Goal: Find specific page/section

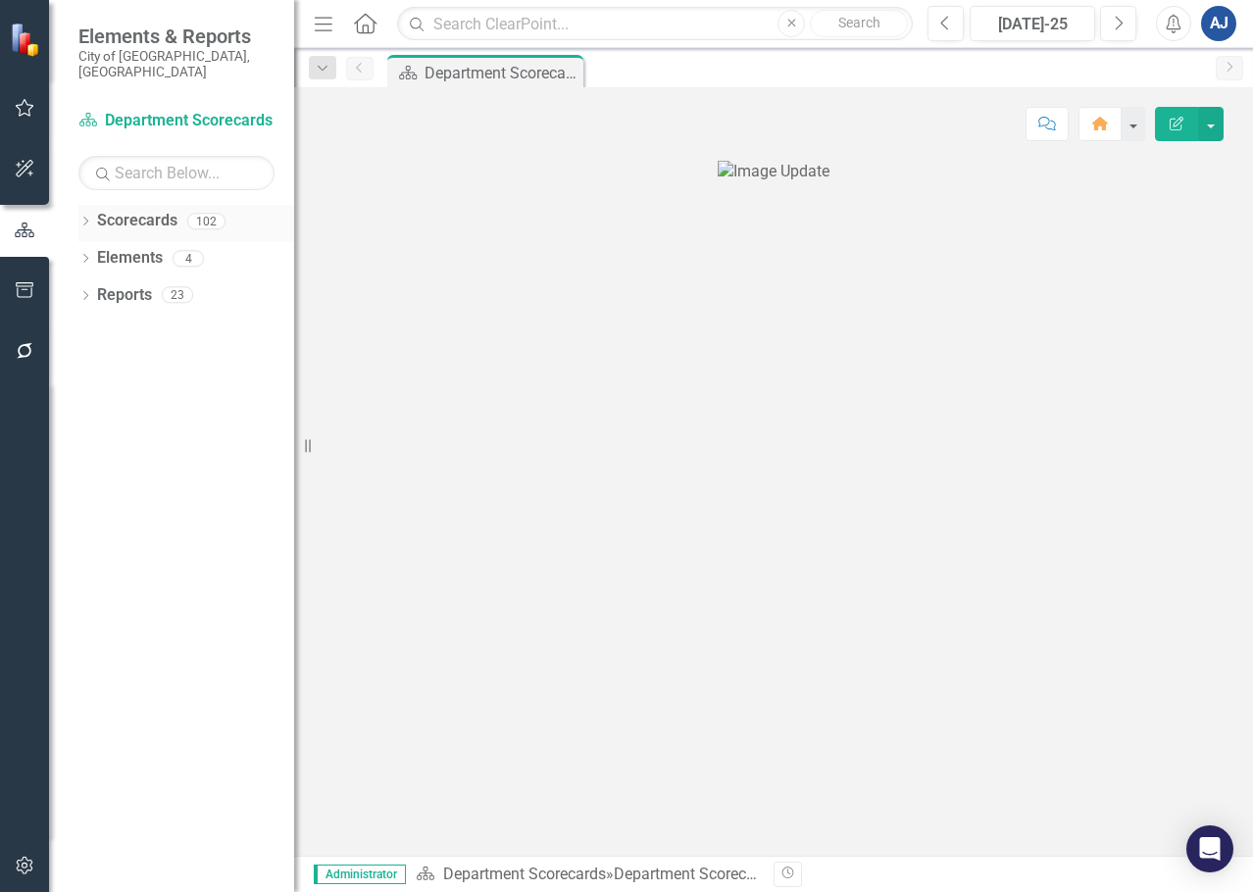
click at [86, 205] on div "Dropdown Scorecards 102" at bounding box center [186, 223] width 216 height 37
click at [89, 205] on div "Dropdown Scorecards 102" at bounding box center [186, 223] width 216 height 37
click at [80, 218] on icon "Dropdown" at bounding box center [85, 223] width 14 height 11
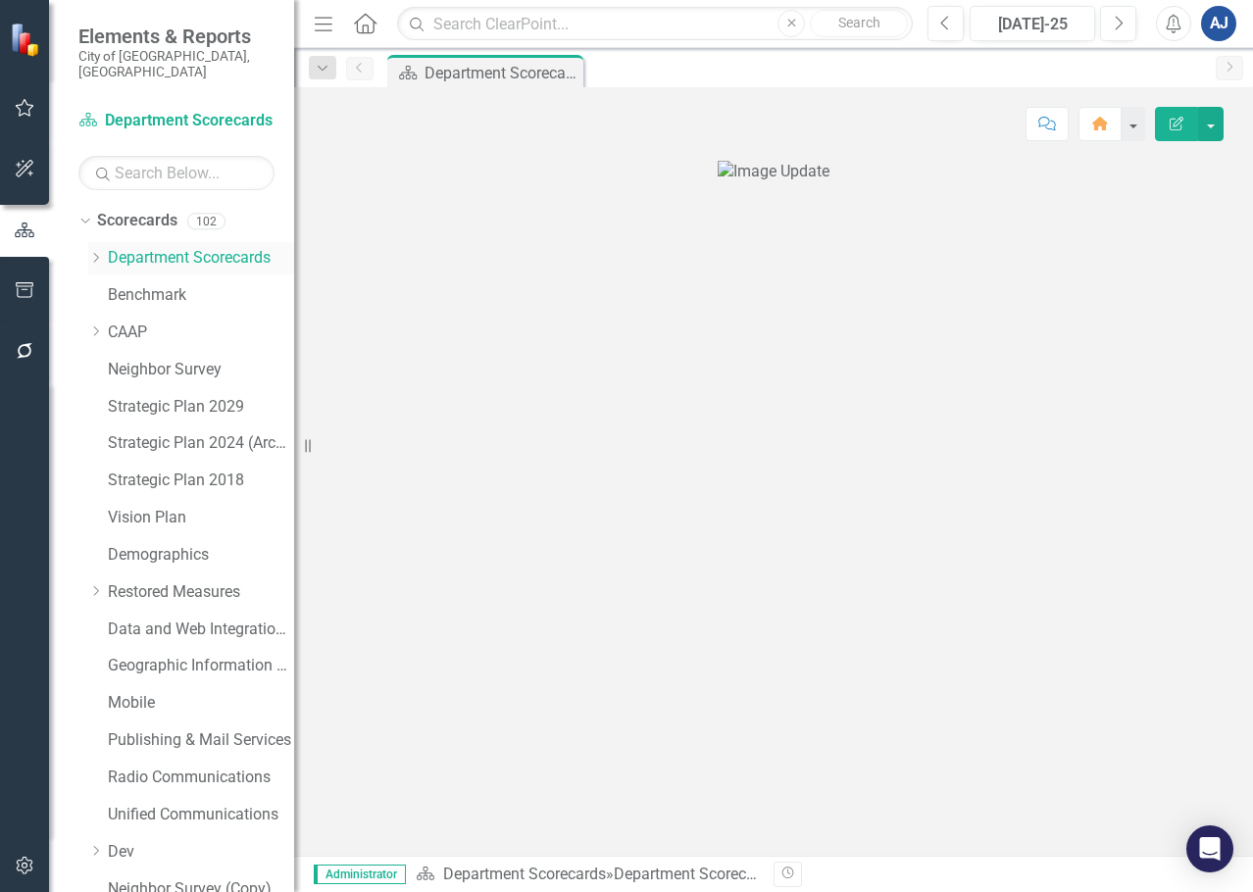
click at [91, 252] on icon "Dropdown" at bounding box center [95, 258] width 15 height 12
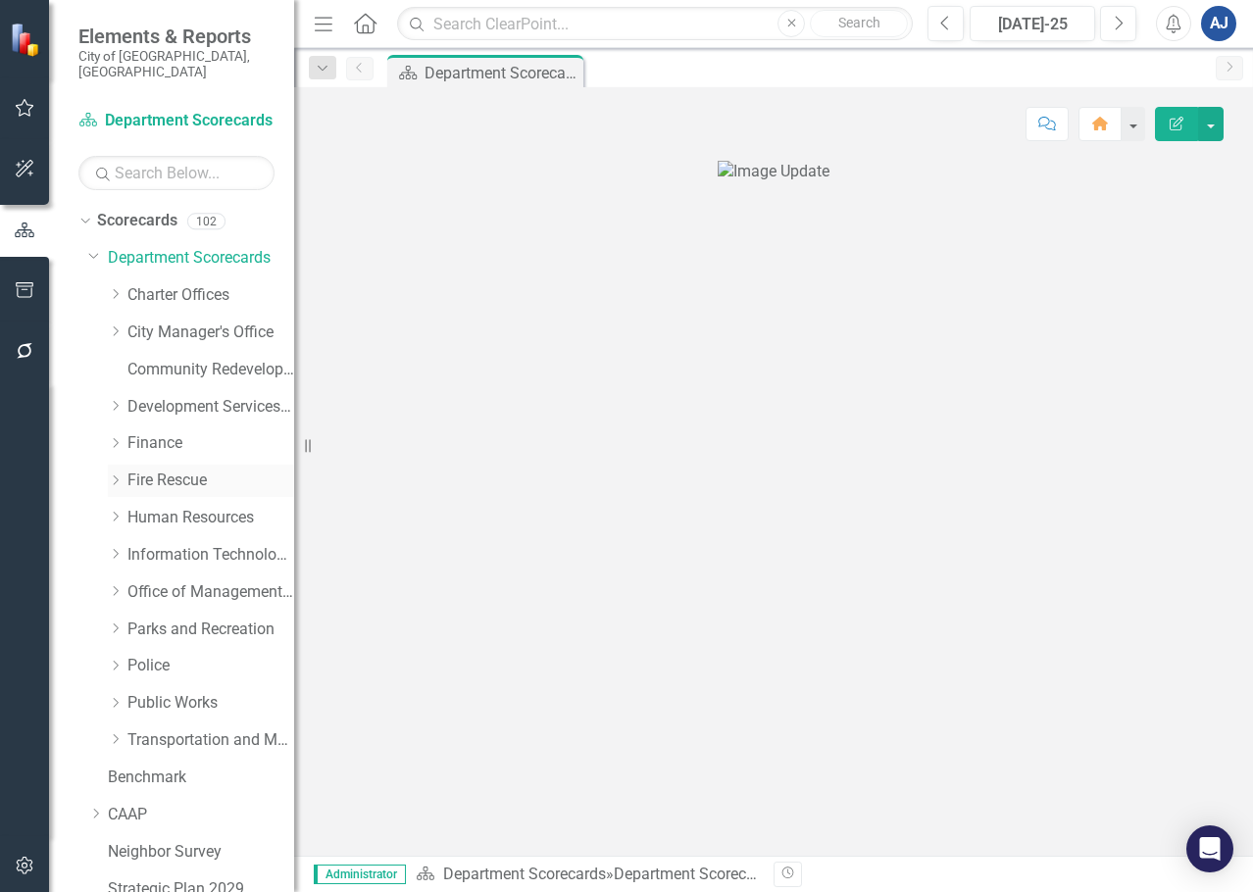
click at [117, 474] on icon "Dropdown" at bounding box center [115, 480] width 15 height 12
click at [177, 470] on link "Fire Rescue" at bounding box center [210, 481] width 167 height 23
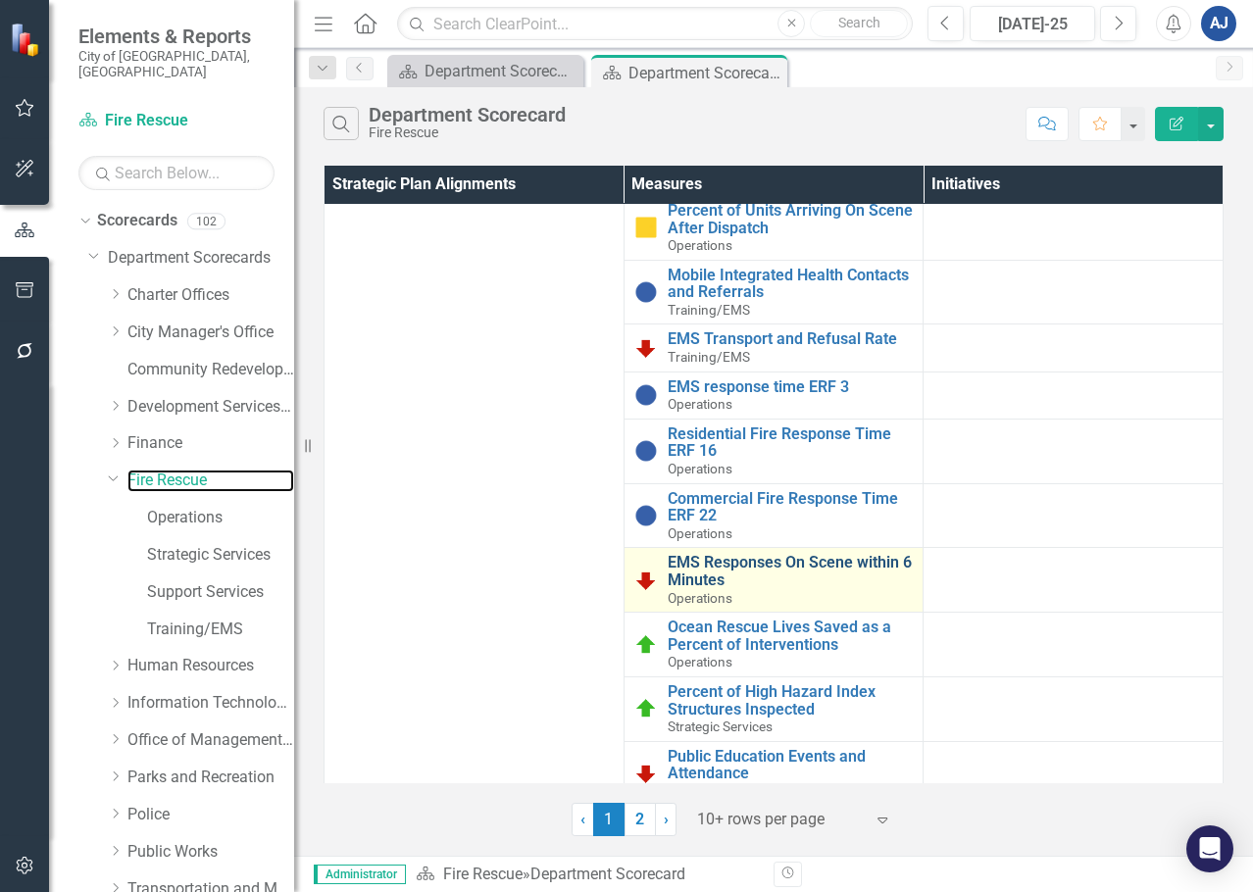
scroll to position [595, 0]
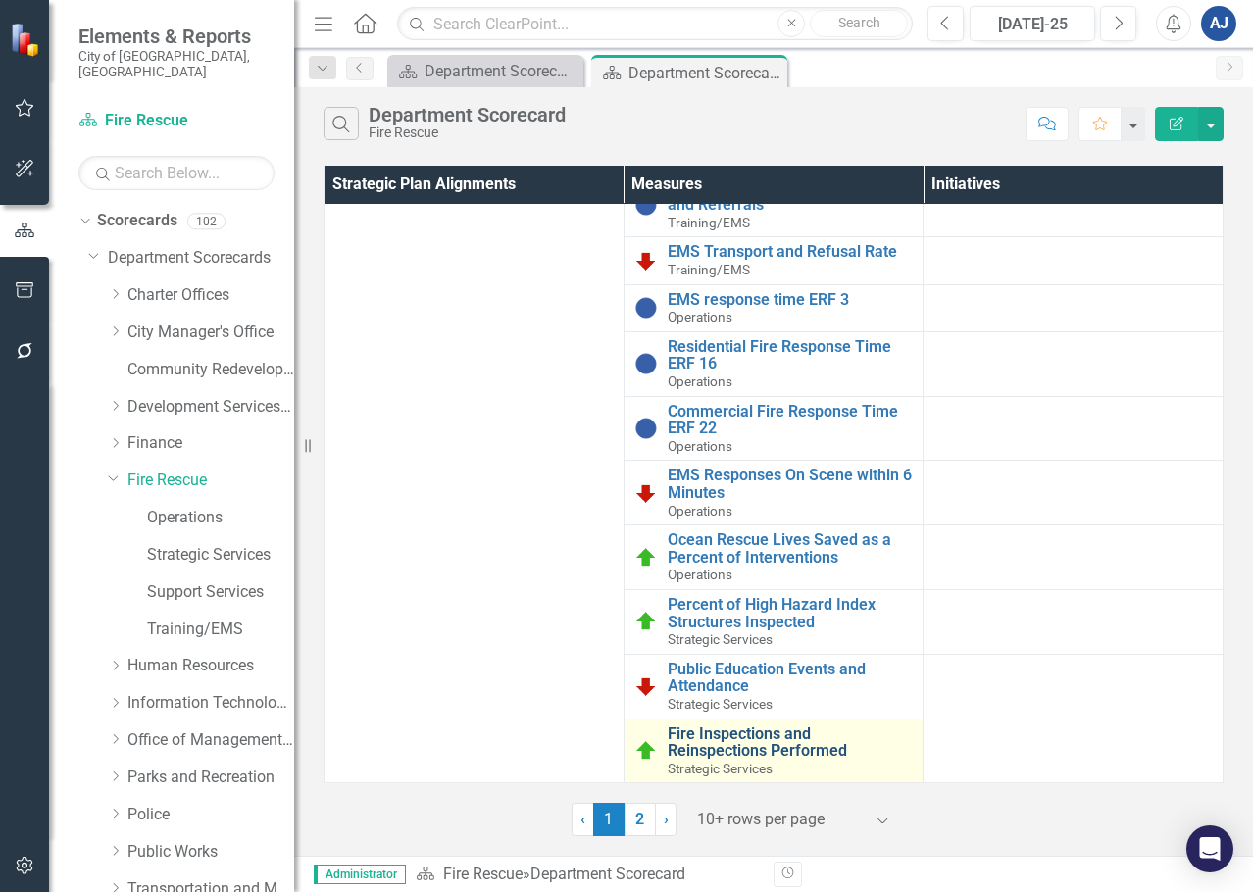
click at [775, 744] on link "Fire Inspections and Reinspections Performed" at bounding box center [791, 742] width 246 height 34
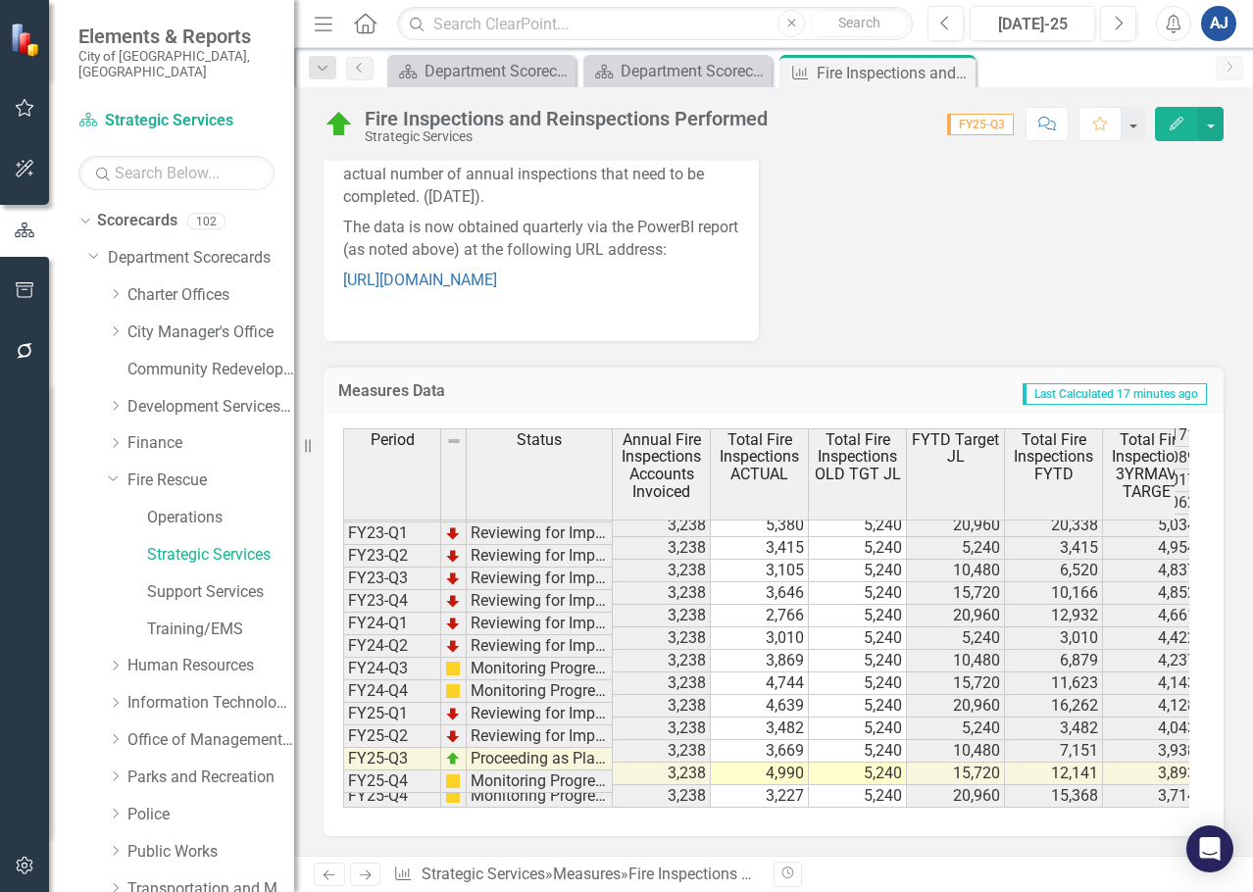
scroll to position [2619, 0]
